Goal: Information Seeking & Learning: Learn about a topic

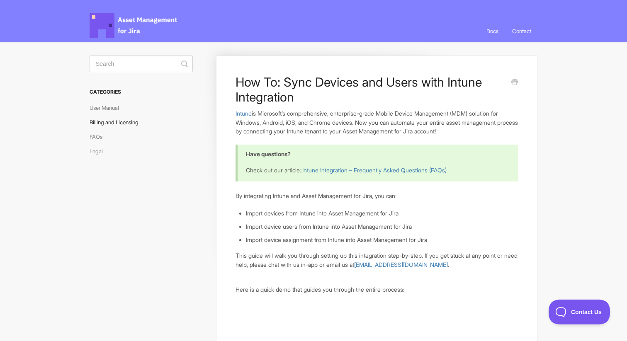
click at [126, 124] on link "Billing and Licensing" at bounding box center [117, 122] width 55 height 13
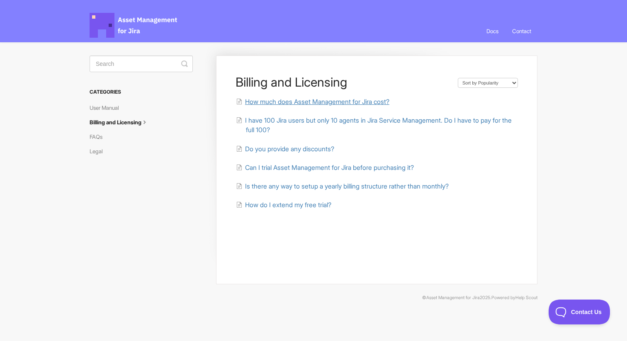
click at [314, 99] on span "How much does Asset Management for Jira cost?" at bounding box center [317, 102] width 144 height 8
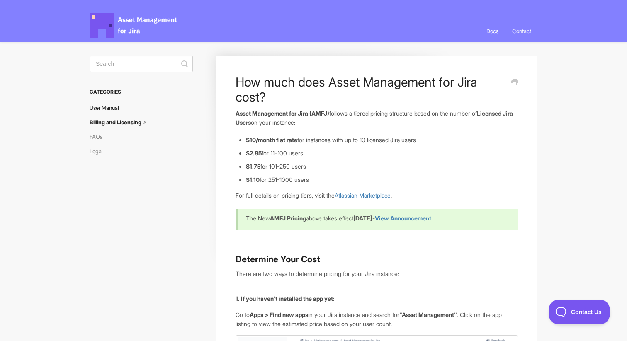
click at [116, 109] on link "User Manual" at bounding box center [108, 107] width 36 height 13
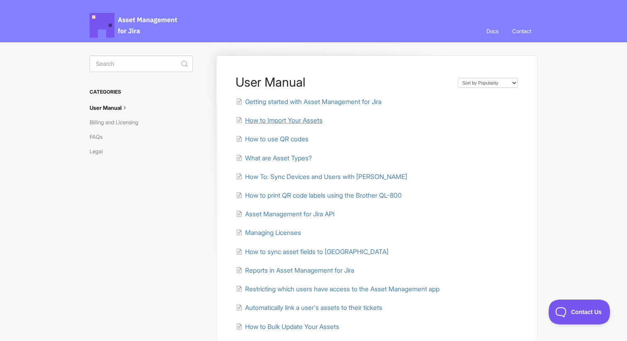
click at [297, 122] on span "How to Import Your Assets" at bounding box center [284, 121] width 78 height 8
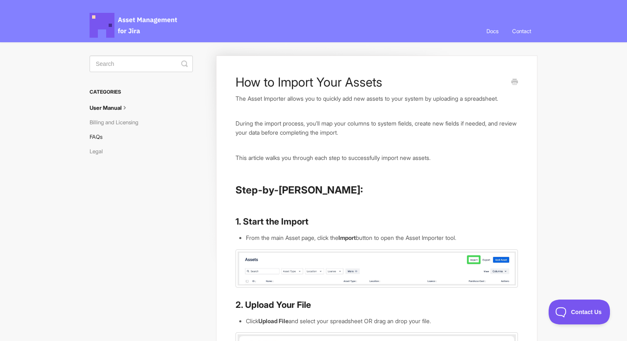
click at [97, 139] on link "FAQs" at bounding box center [99, 136] width 19 height 13
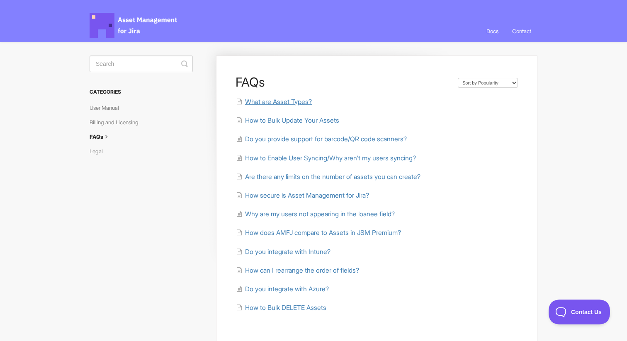
click at [280, 103] on span "What are Asset Types?" at bounding box center [278, 102] width 67 height 8
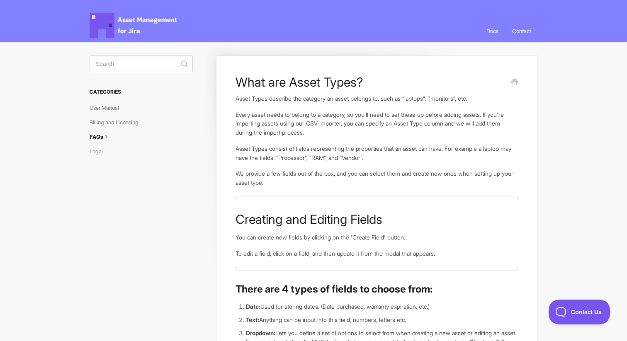
click at [112, 24] on span "Asset Management for Jira Docs" at bounding box center [134, 25] width 89 height 25
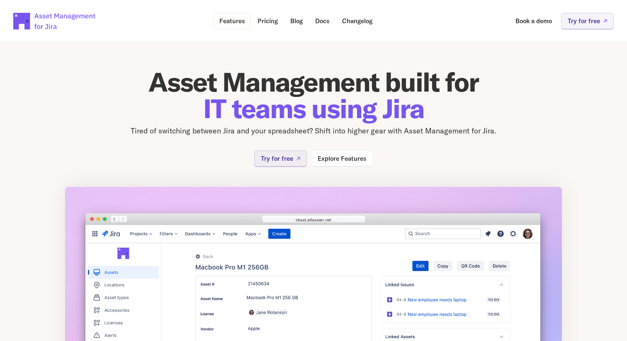
click at [235, 20] on p "Features" at bounding box center [232, 21] width 26 height 6
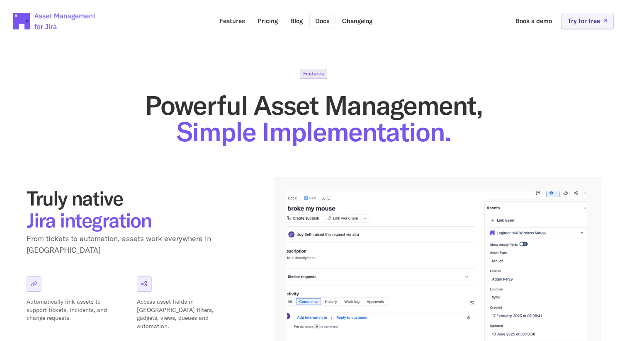
click at [320, 27] on link "Docs" at bounding box center [322, 21] width 26 height 16
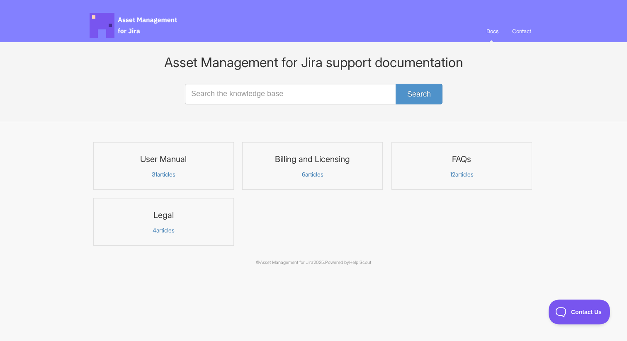
click at [170, 174] on p "31 articles" at bounding box center [164, 174] width 130 height 7
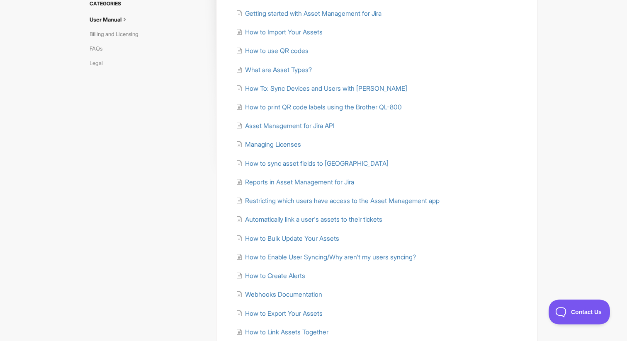
scroll to position [93, 0]
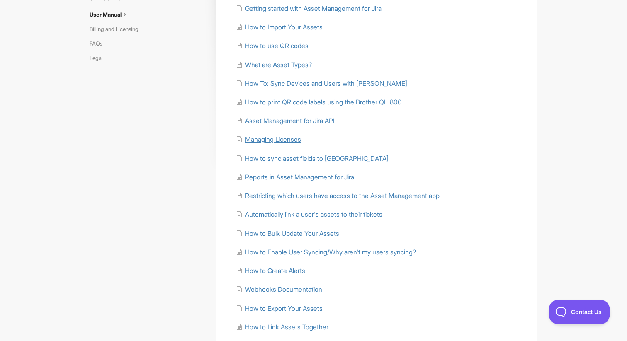
click at [282, 142] on span "Managing Licenses" at bounding box center [273, 140] width 56 height 8
